Goal: Find contact information: Find contact information

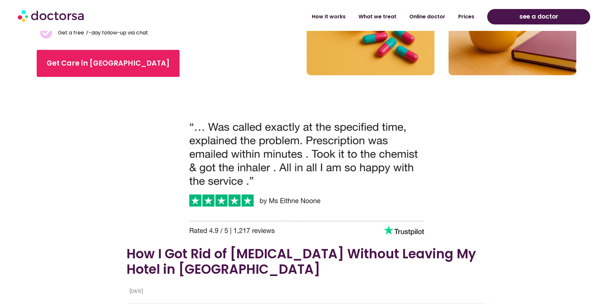
scroll to position [225, 0]
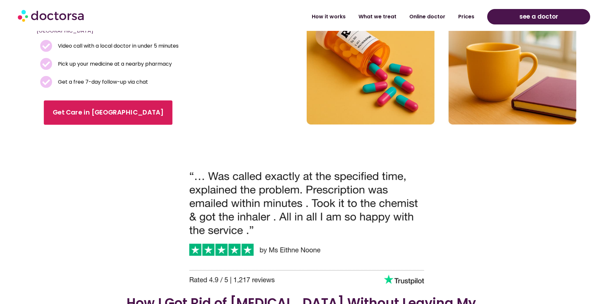
click at [64, 108] on span "Get Care in Athens" at bounding box center [108, 112] width 111 height 9
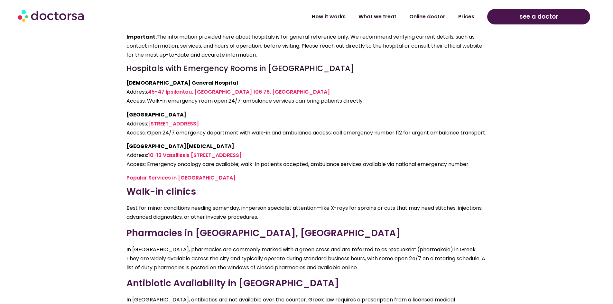
scroll to position [1415, 0]
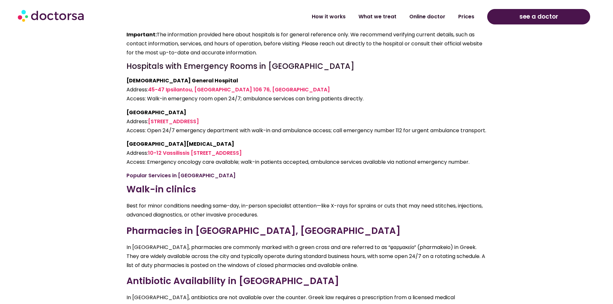
click at [168, 172] on link "Popular Services in [GEOGRAPHIC_DATA]" at bounding box center [180, 175] width 109 height 7
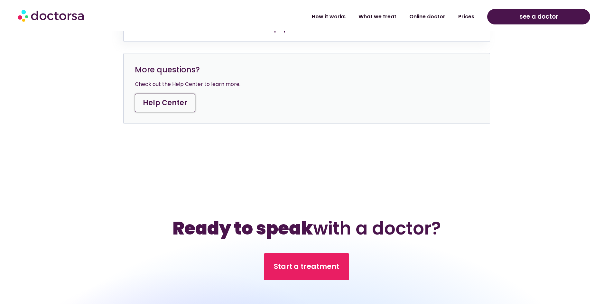
scroll to position [2942, 0]
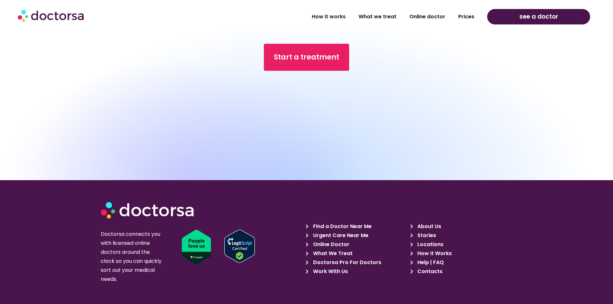
click at [430, 267] on span "Contacts" at bounding box center [428, 271] width 27 height 9
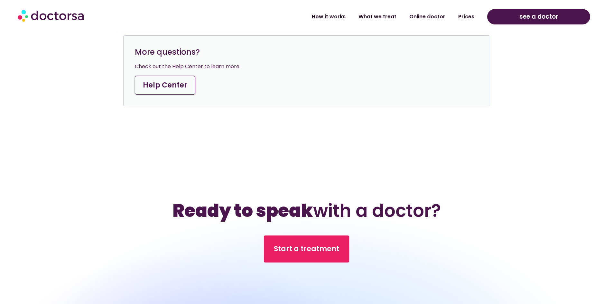
scroll to position [2750, 0]
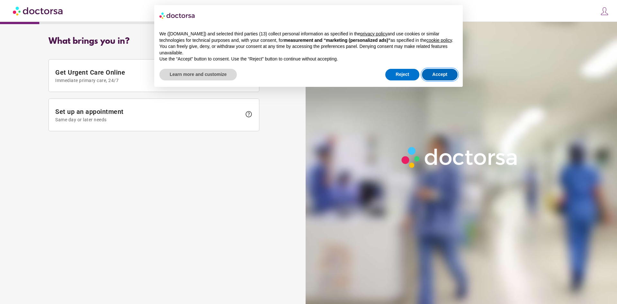
click at [449, 73] on button "Accept" at bounding box center [440, 75] width 36 height 12
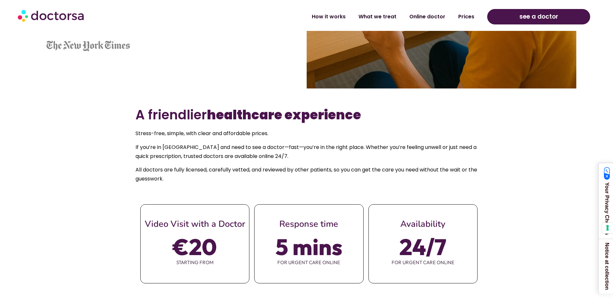
scroll to position [193, 0]
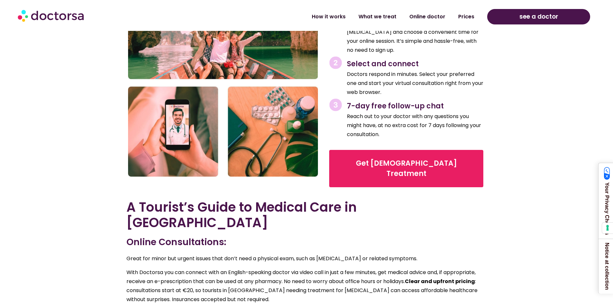
scroll to position [1093, 0]
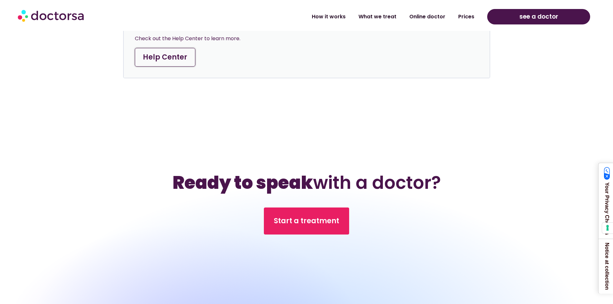
scroll to position [2895, 0]
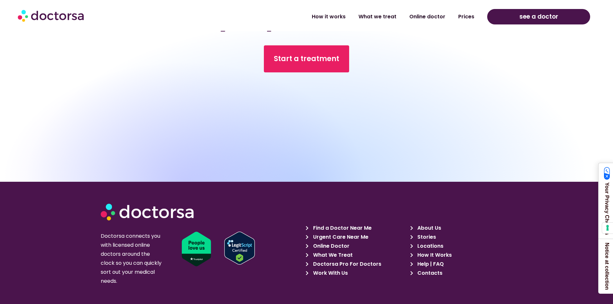
click at [434, 268] on span "Contacts" at bounding box center [428, 272] width 27 height 9
